Goal: Check status: Check status

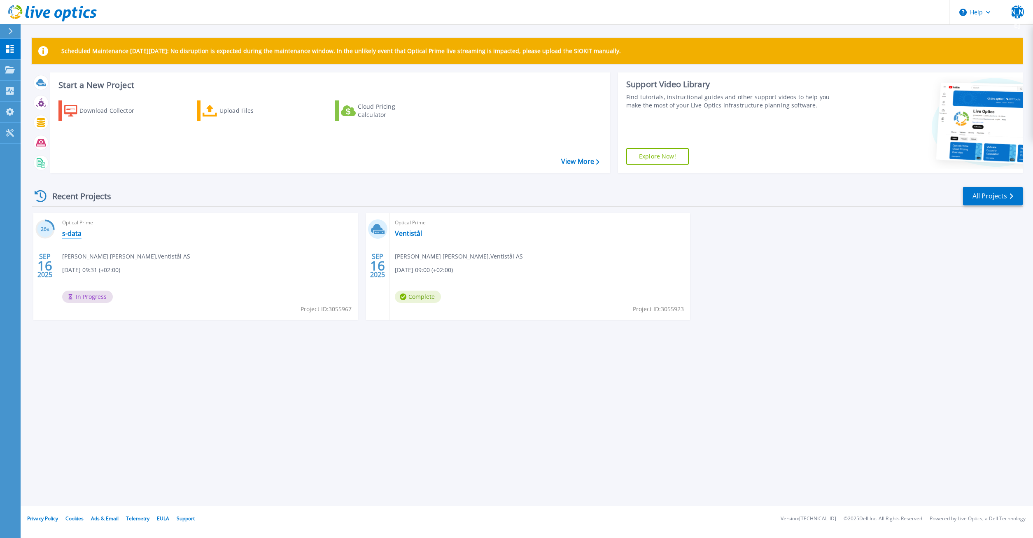
click at [72, 233] on link "s-data" at bounding box center [71, 233] width 19 height 8
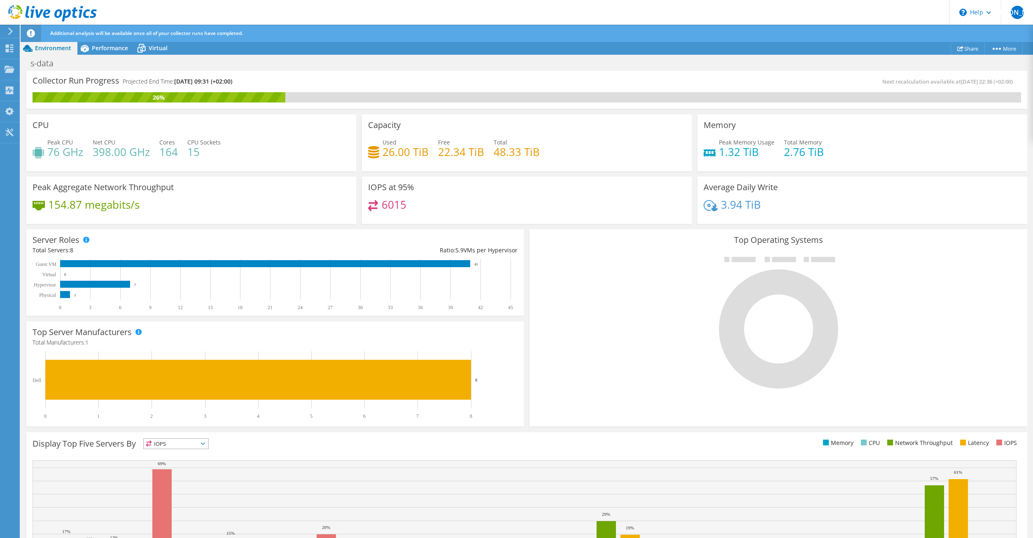
scroll to position [60, 0]
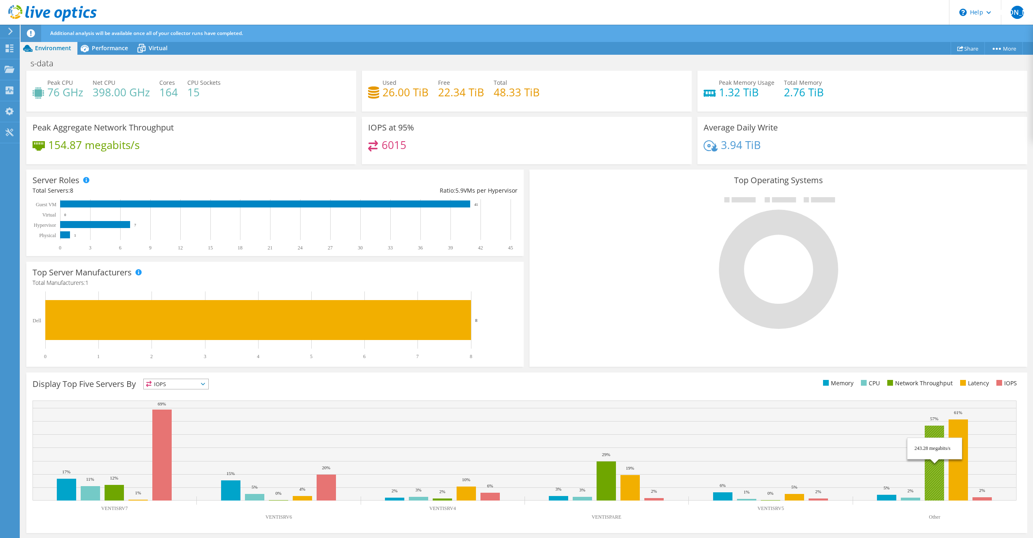
click at [934, 471] on rect at bounding box center [934, 463] width 19 height 75
click at [163, 383] on span "IOPS" at bounding box center [176, 384] width 65 height 10
click at [172, 440] on li "Latency" at bounding box center [176, 441] width 65 height 12
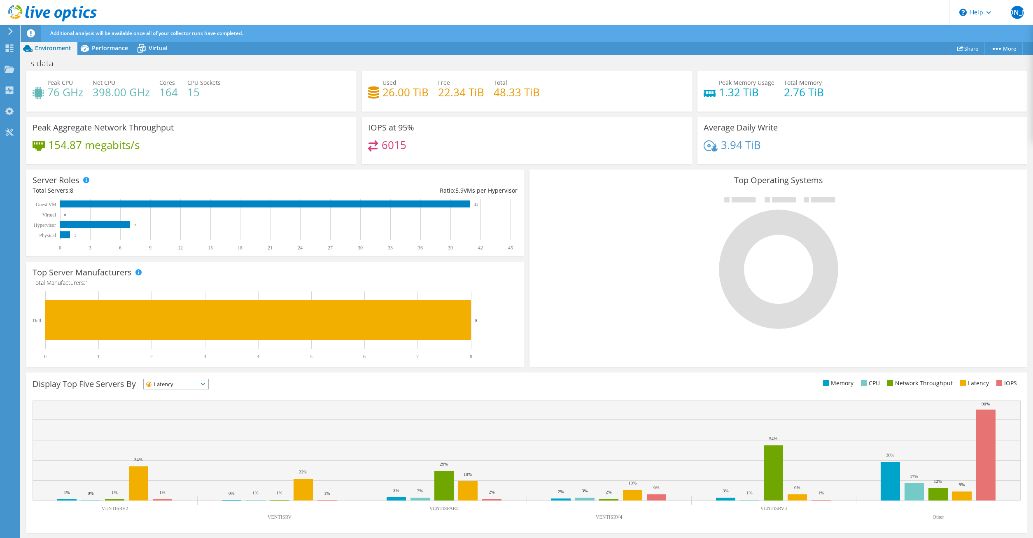
click at [185, 386] on span "Latency" at bounding box center [171, 384] width 54 height 10
click at [186, 429] on li "Network Throughput" at bounding box center [176, 430] width 65 height 12
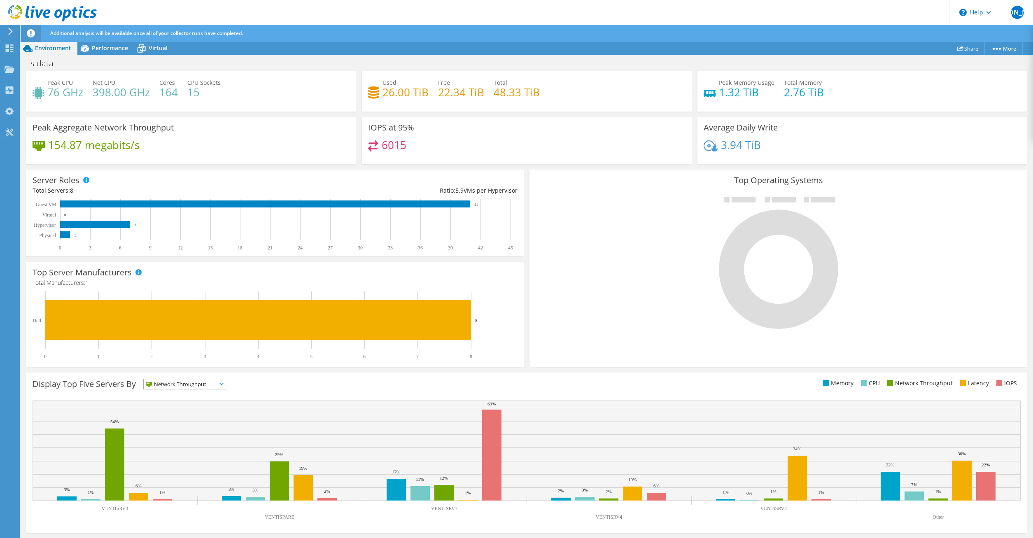
click at [197, 385] on span "Network Throughput" at bounding box center [180, 384] width 73 height 10
click at [179, 395] on li "IOPS" at bounding box center [185, 395] width 83 height 12
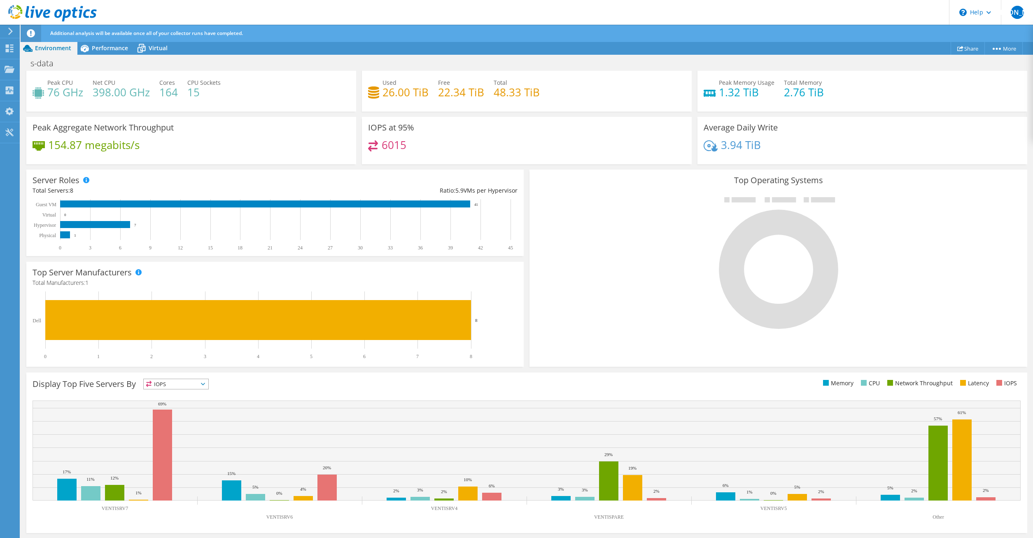
click at [251, 378] on div "Display Top Five Servers By IOPS IOPS" at bounding box center [526, 453] width 1001 height 161
